Goal: Check status: Check status

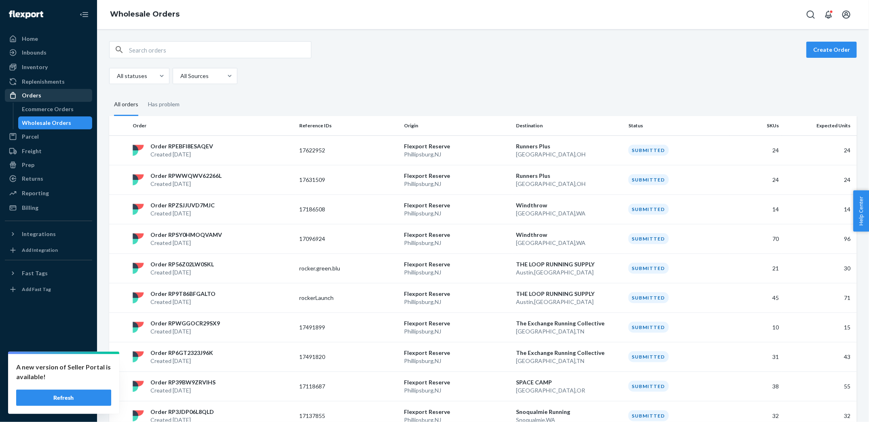
click at [48, 101] on link "Orders" at bounding box center [48, 95] width 87 height 13
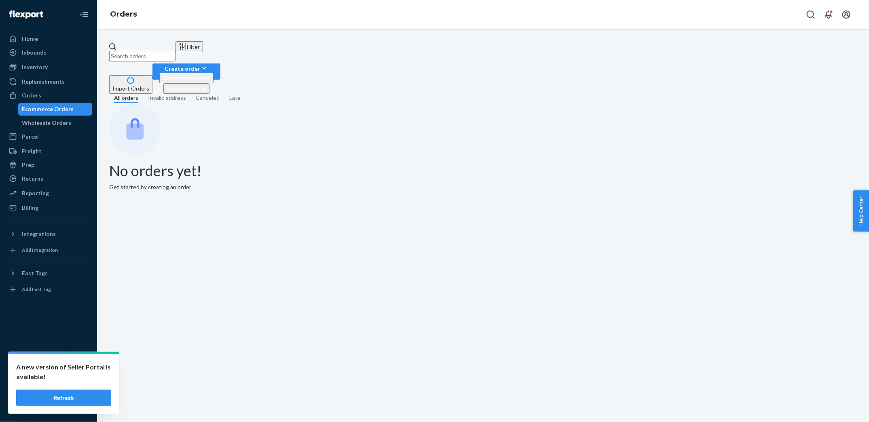
click at [48, 110] on div "Ecommerce Orders" at bounding box center [48, 109] width 52 height 8
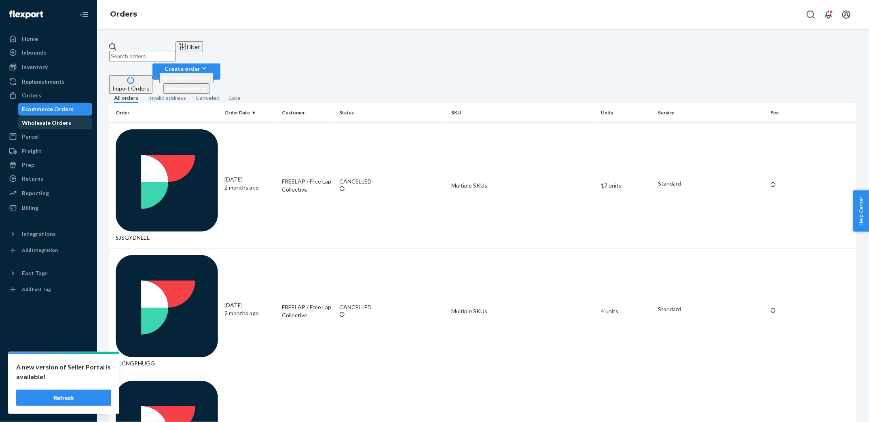
click at [52, 125] on div "Wholesale Orders" at bounding box center [46, 123] width 49 height 8
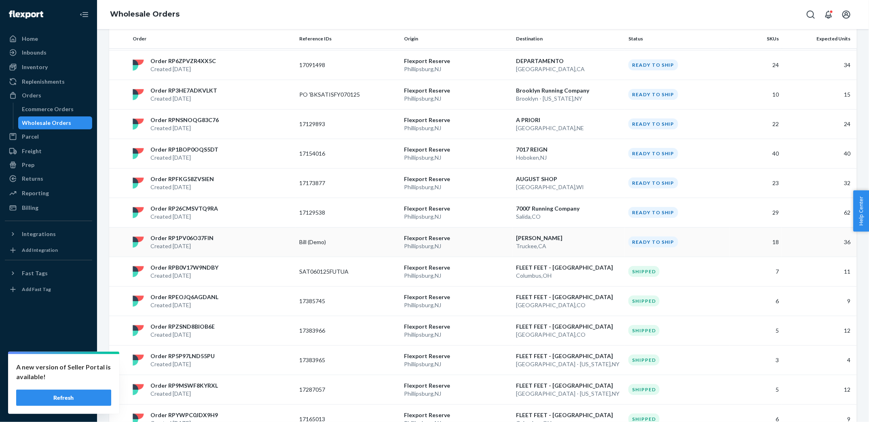
scroll to position [1579, 0]
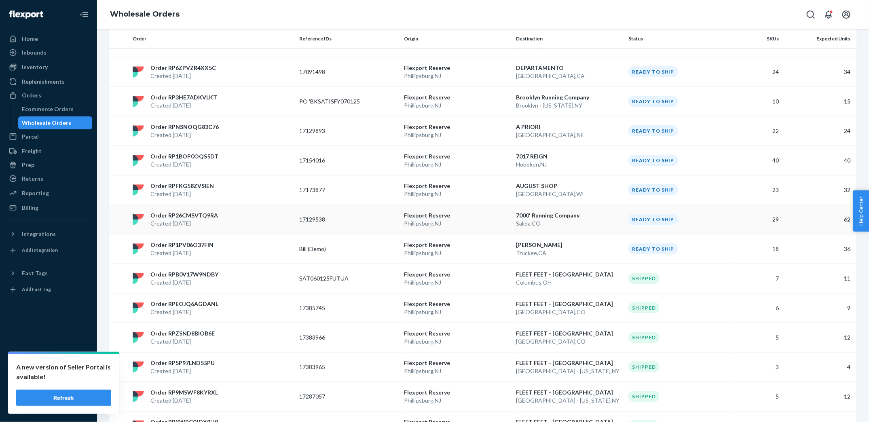
click at [210, 220] on p "Created [DATE]" at bounding box center [184, 224] width 68 height 8
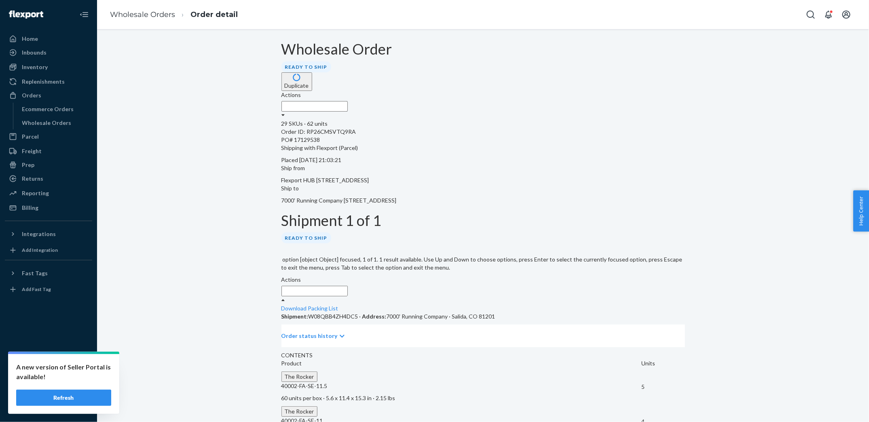
click at [285, 297] on div at bounding box center [284, 301] width 4 height 8
click at [339, 305] on link "Download Packing List" at bounding box center [310, 308] width 57 height 7
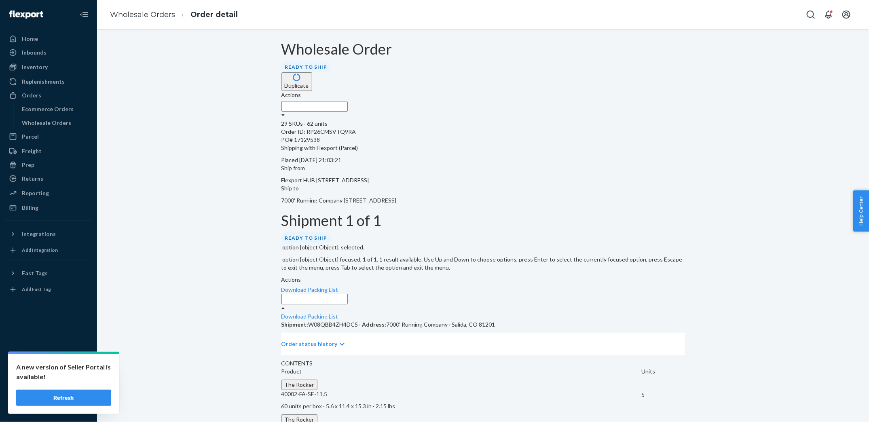
click at [285, 112] on div at bounding box center [284, 116] width 4 height 8
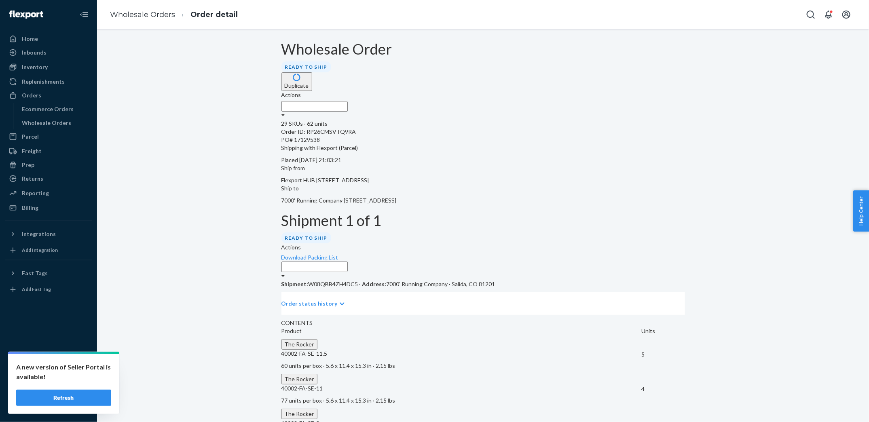
click at [654, 244] on div "Actions Download Packing List" at bounding box center [484, 258] width 404 height 29
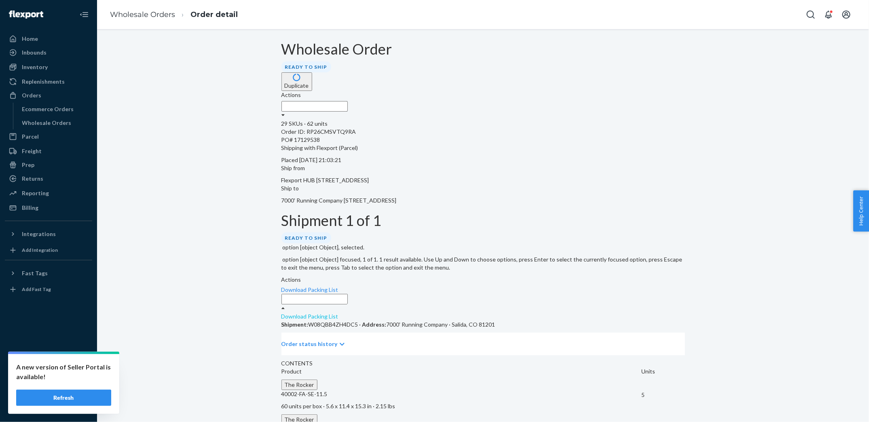
click at [339, 313] on link "Download Packing List" at bounding box center [310, 316] width 57 height 7
click at [156, 14] on link "Wholesale Orders" at bounding box center [142, 14] width 65 height 9
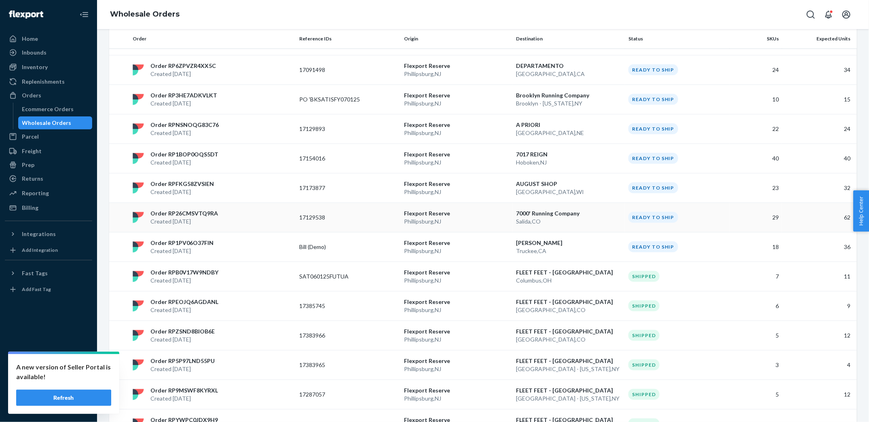
scroll to position [1566, 0]
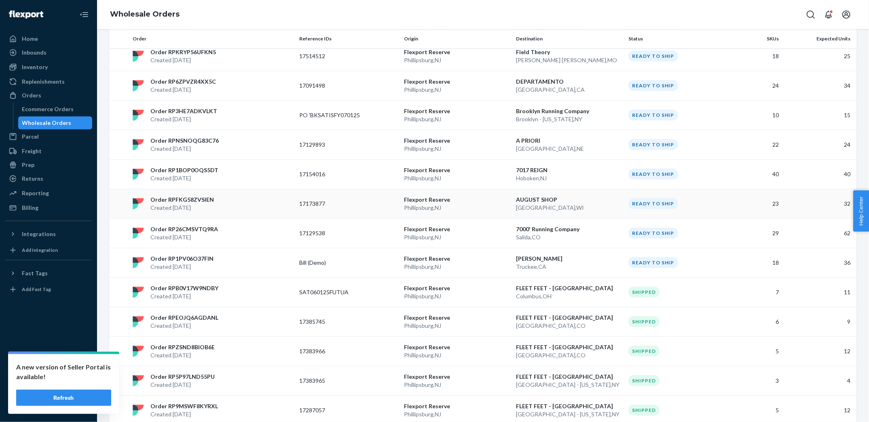
click at [261, 196] on div "Order RPFKG58ZVSIEN Created Sep 18, 2025" at bounding box center [212, 204] width 167 height 16
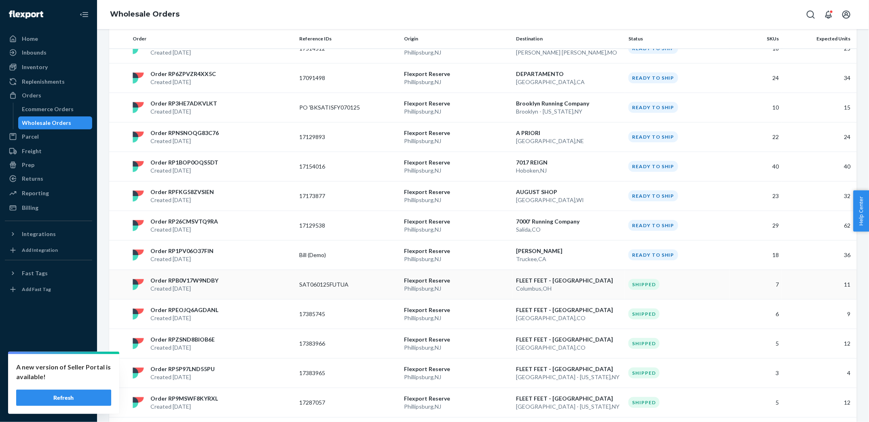
scroll to position [1567, 0]
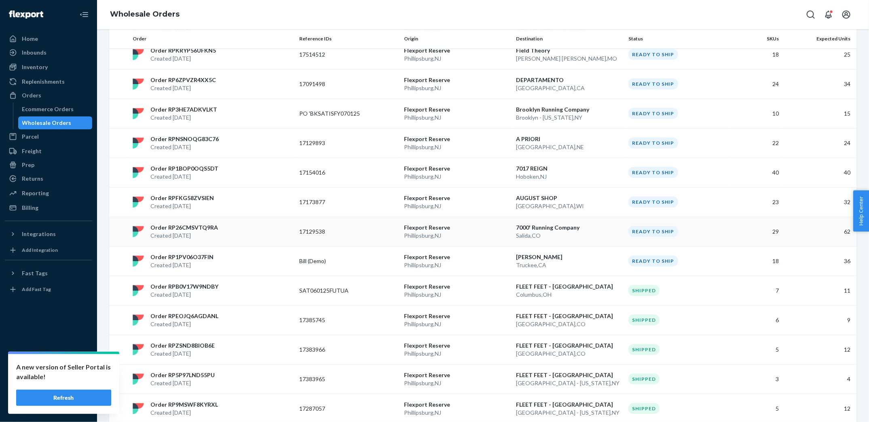
click at [280, 224] on div "Order RP26CMSVTQ9RA Created Sep 18, 2025" at bounding box center [212, 232] width 167 height 16
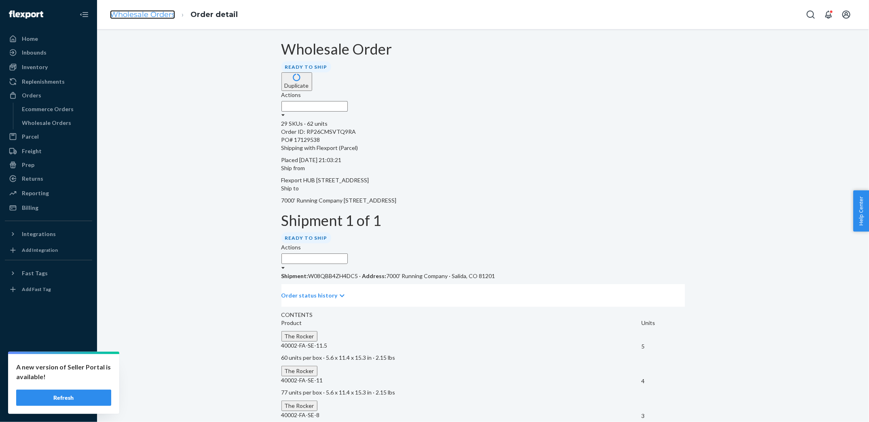
click at [158, 17] on link "Wholesale Orders" at bounding box center [142, 14] width 65 height 9
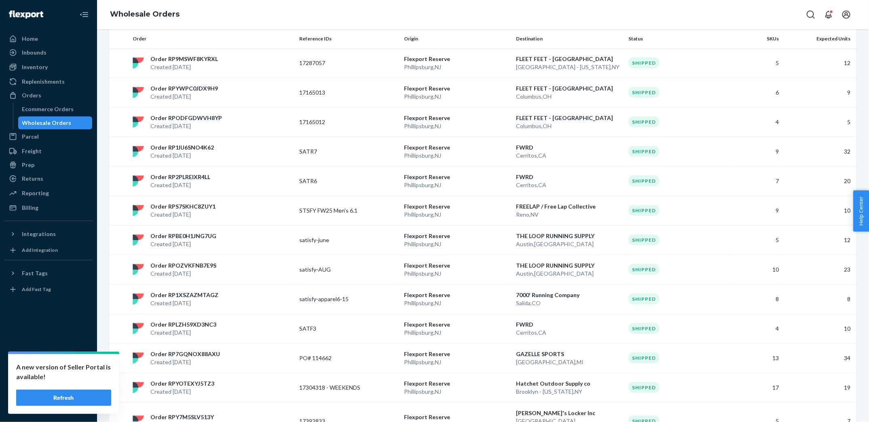
scroll to position [1917, 0]
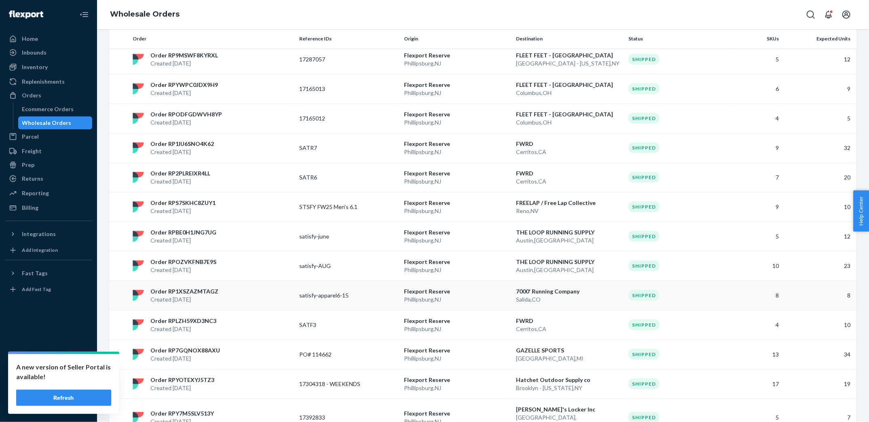
click at [229, 288] on div "Order RP1XSZAZMTAGZ Created Aug 5, 2025" at bounding box center [212, 296] width 167 height 16
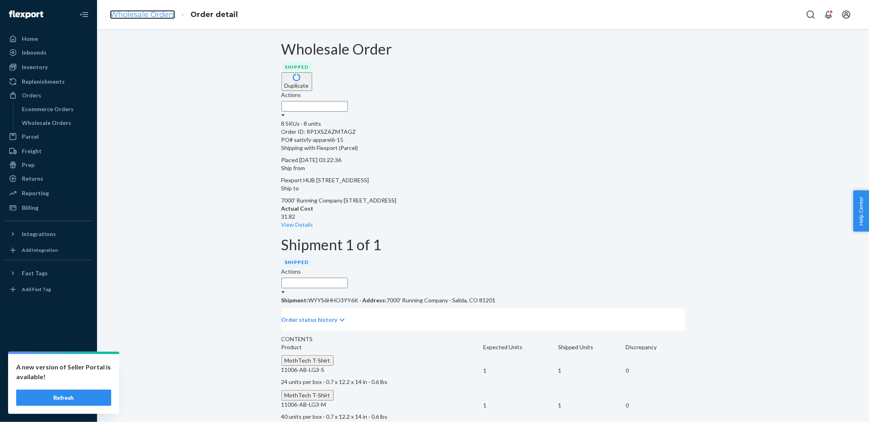
click at [139, 16] on link "Wholesale Orders" at bounding box center [142, 14] width 65 height 9
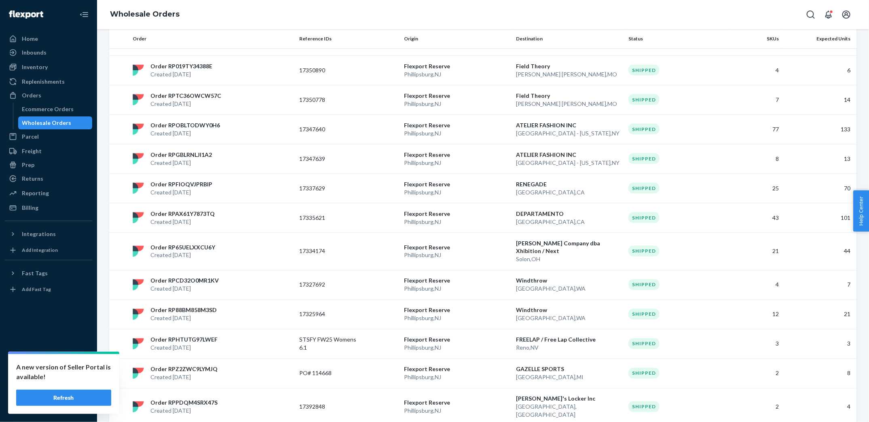
scroll to position [2700, 0]
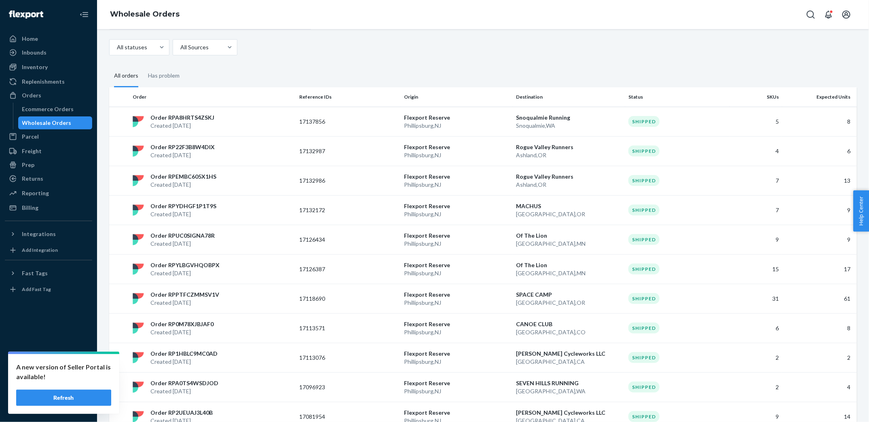
scroll to position [0, 0]
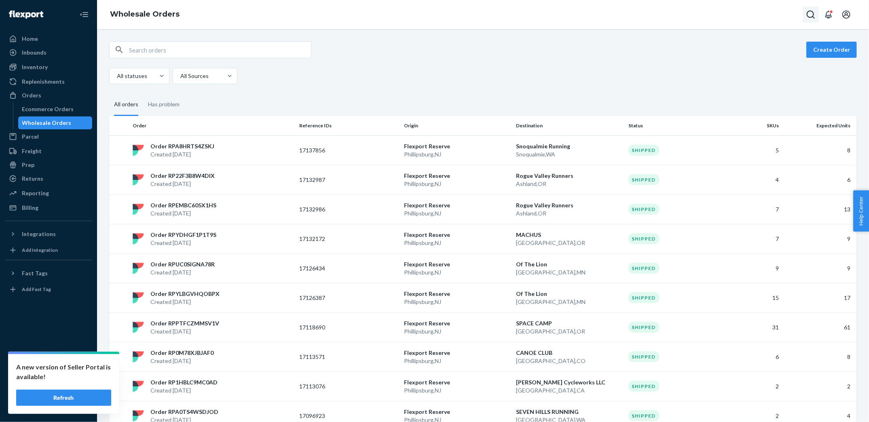
click at [811, 19] on button "Open Search Box" at bounding box center [811, 14] width 16 height 16
type input "7000"
click at [773, 14] on div "7000' Running Company RP1XSZAZMTAGZ" at bounding box center [788, 4] width 61 height 20
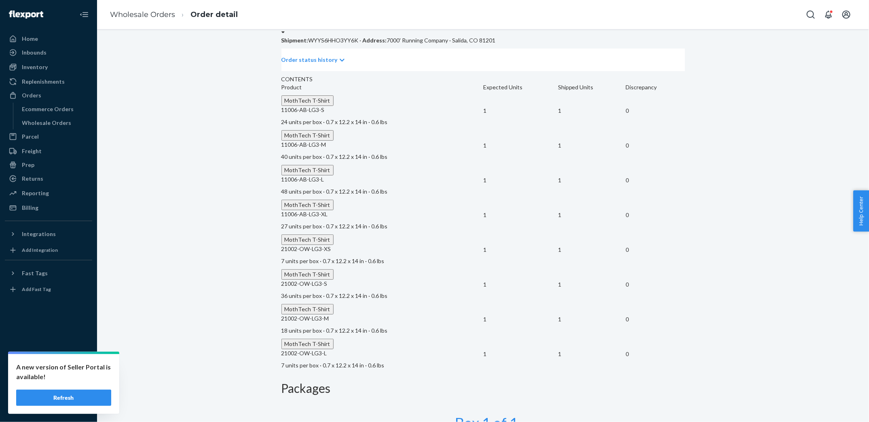
scroll to position [258, 0]
click at [221, 275] on div "Wholesale Order Shipped Duplicate Actions 8 SKUs · 8 units Order ID: RP1XSZAZMT…" at bounding box center [483, 135] width 760 height 703
click at [149, 23] on ol "Wholesale Orders Order detail" at bounding box center [174, 15] width 141 height 24
click at [804, 18] on button "Open Search Box" at bounding box center [811, 14] width 16 height 16
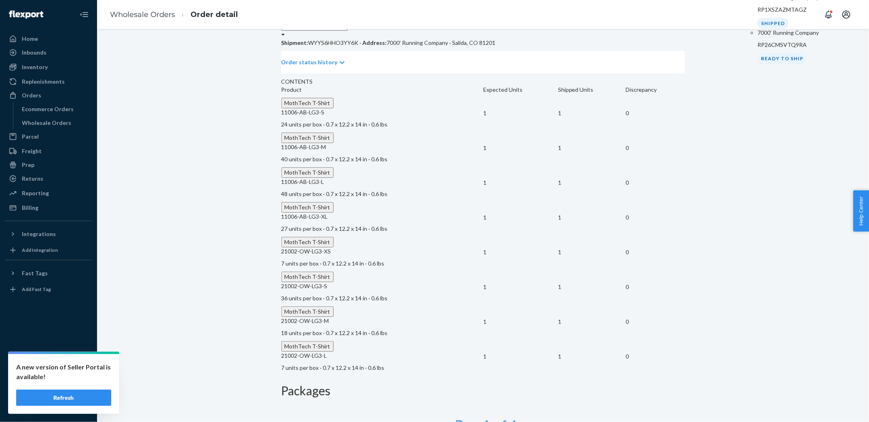
type input "7000"
click at [758, 37] on p "7000' Running Company" at bounding box center [788, 33] width 61 height 8
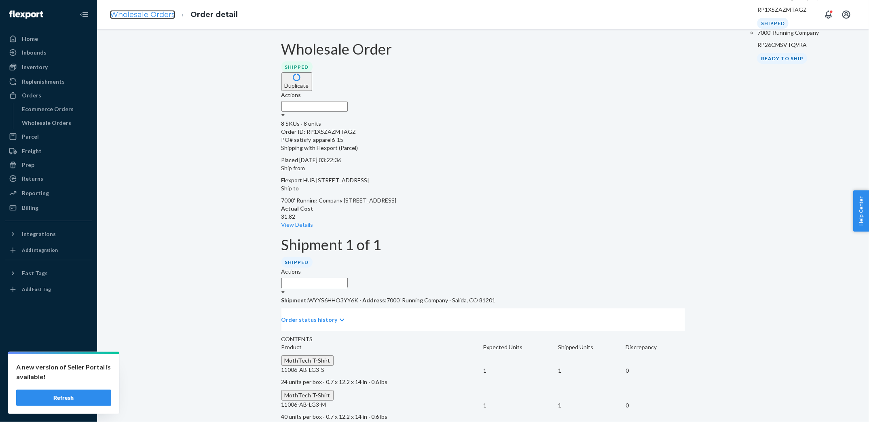
click at [159, 18] on link "Wholesale Orders" at bounding box center [142, 14] width 65 height 9
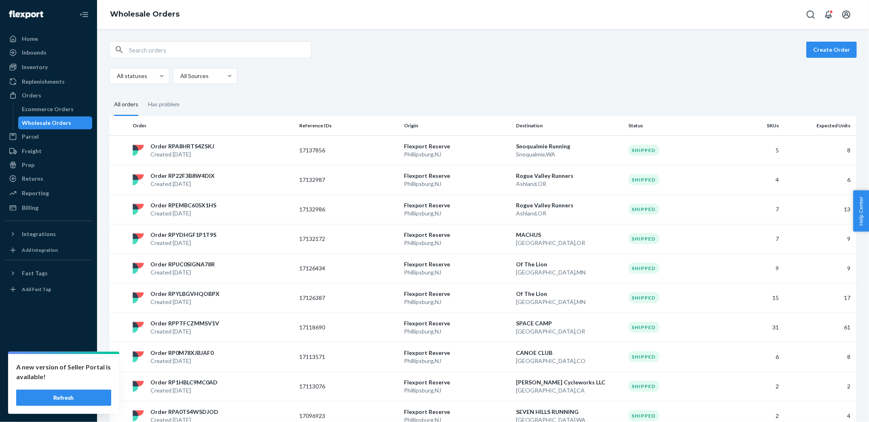
click at [187, 128] on th "Order" at bounding box center [212, 125] width 167 height 19
click at [125, 104] on div "All orders" at bounding box center [126, 105] width 24 height 22
click at [109, 94] on input "All orders" at bounding box center [109, 94] width 0 height 0
click at [53, 121] on div "Wholesale Orders" at bounding box center [46, 123] width 49 height 8
click at [642, 128] on th "Status" at bounding box center [677, 125] width 105 height 19
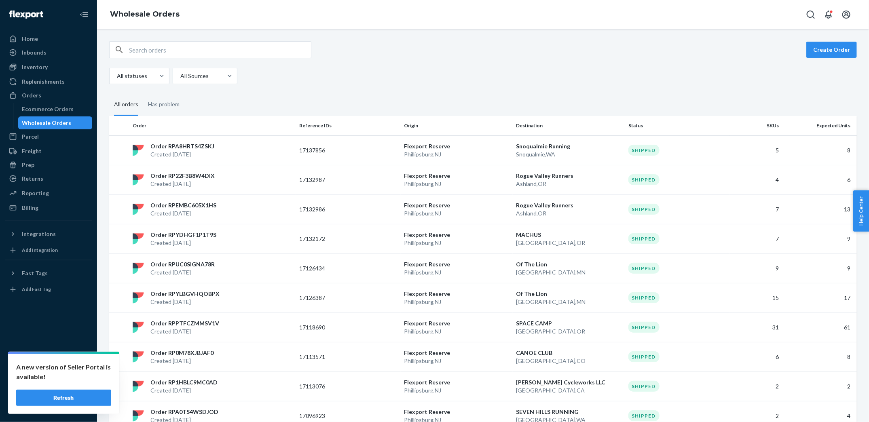
click at [640, 128] on th "Status" at bounding box center [677, 125] width 105 height 19
click at [631, 126] on th "Status" at bounding box center [677, 125] width 105 height 19
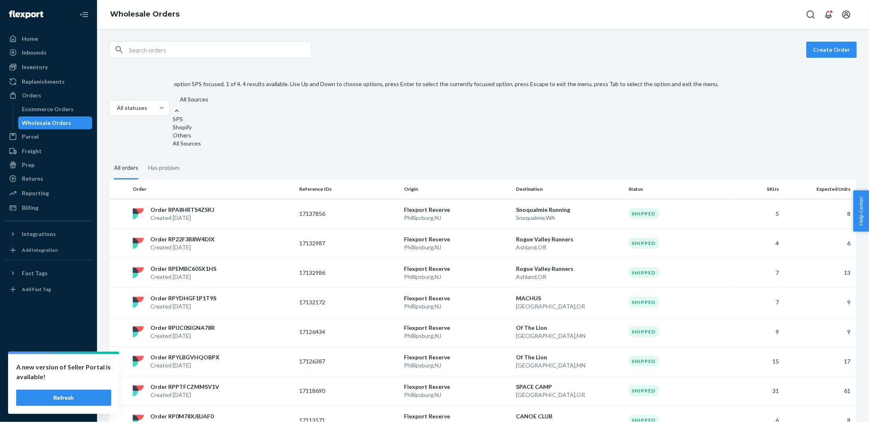
click at [203, 95] on div at bounding box center [452, 100] width 546 height 10
click at [180, 95] on input "option SPS focused, 1 of 4. 4 results available. Use Up and Down to choose opti…" at bounding box center [179, 99] width 1 height 8
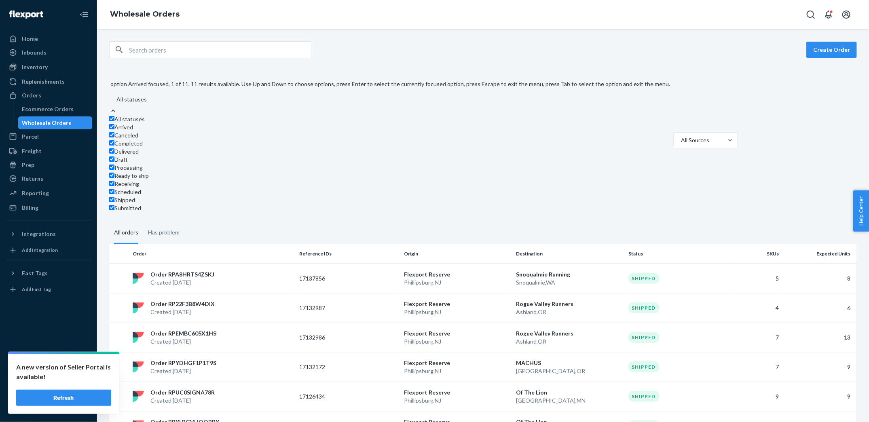
click at [127, 95] on div at bounding box center [396, 100] width 561 height 10
click at [117, 95] on input "option Arrived focused, 1 of 11. 11 results available. Use Up and Down to choos…" at bounding box center [116, 99] width 1 height 8
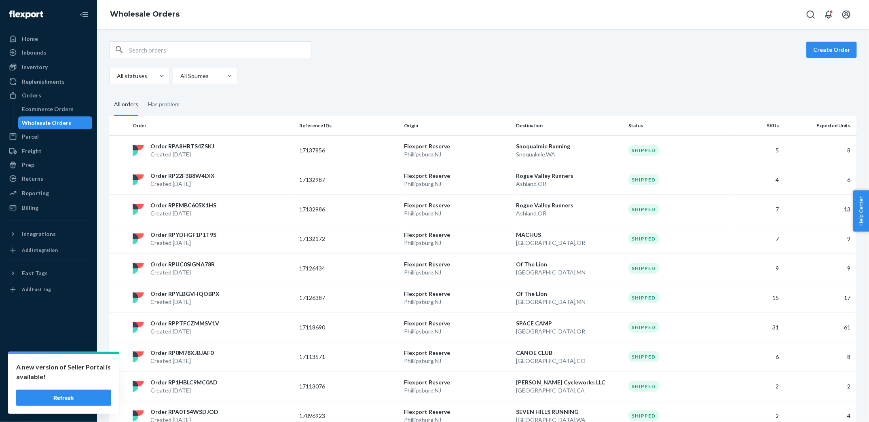
click at [278, 83] on div "All statuses All Sources" at bounding box center [480, 76] width 742 height 16
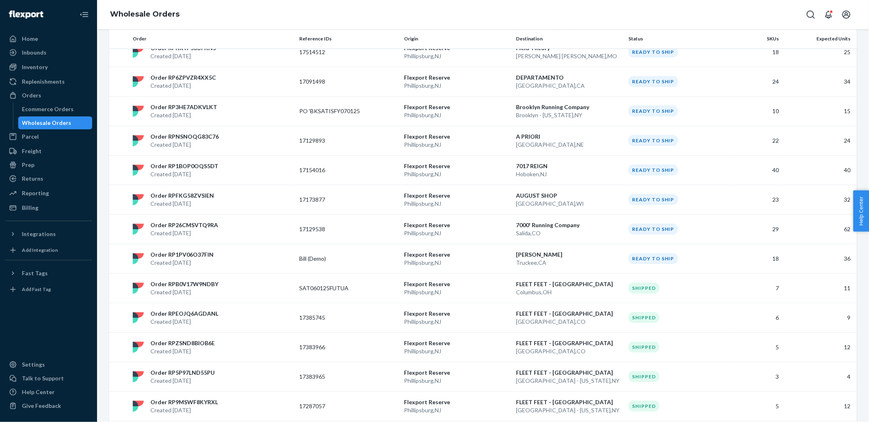
scroll to position [1569, 0]
click at [319, 196] on p "17173877" at bounding box center [331, 200] width 65 height 8
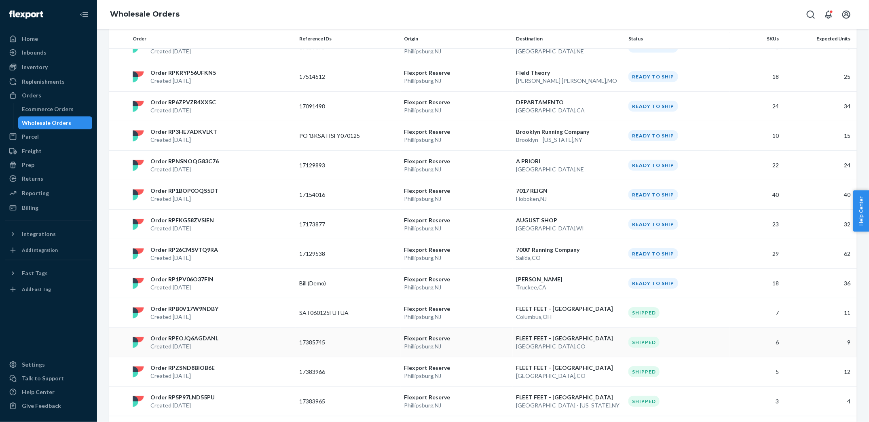
scroll to position [1555, 0]
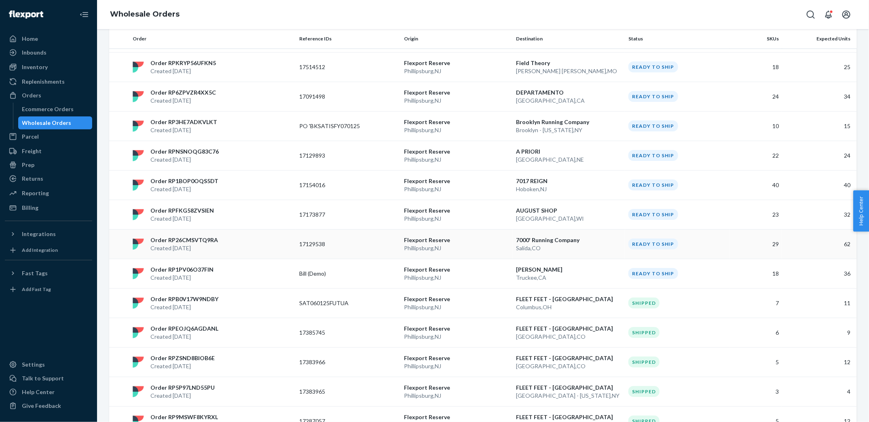
click at [189, 244] on p "Created [DATE]" at bounding box center [184, 248] width 68 height 8
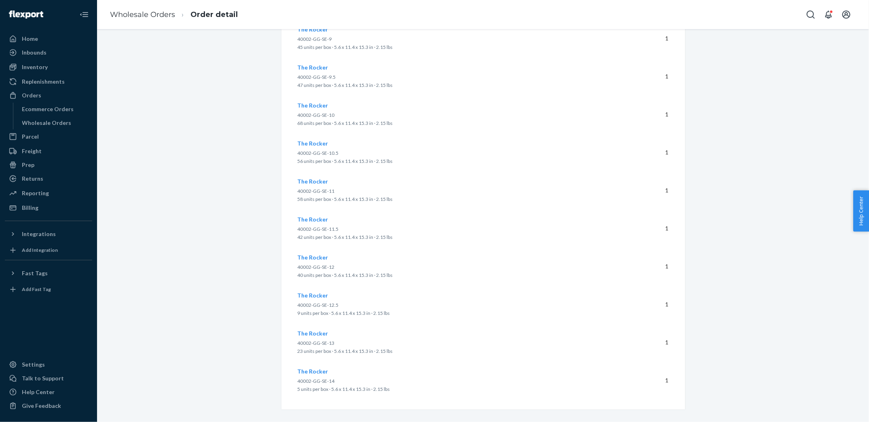
scroll to position [1014, 0]
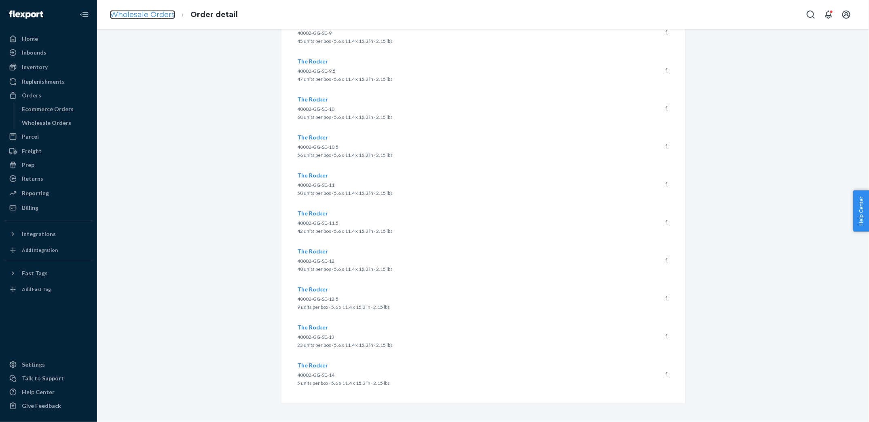
click at [140, 11] on link "Wholesale Orders" at bounding box center [142, 14] width 65 height 9
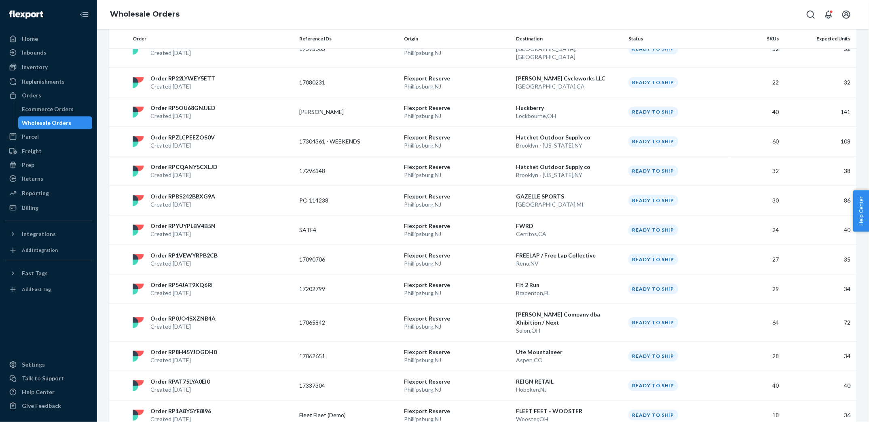
scroll to position [946, 0]
